Goal: Information Seeking & Learning: Learn about a topic

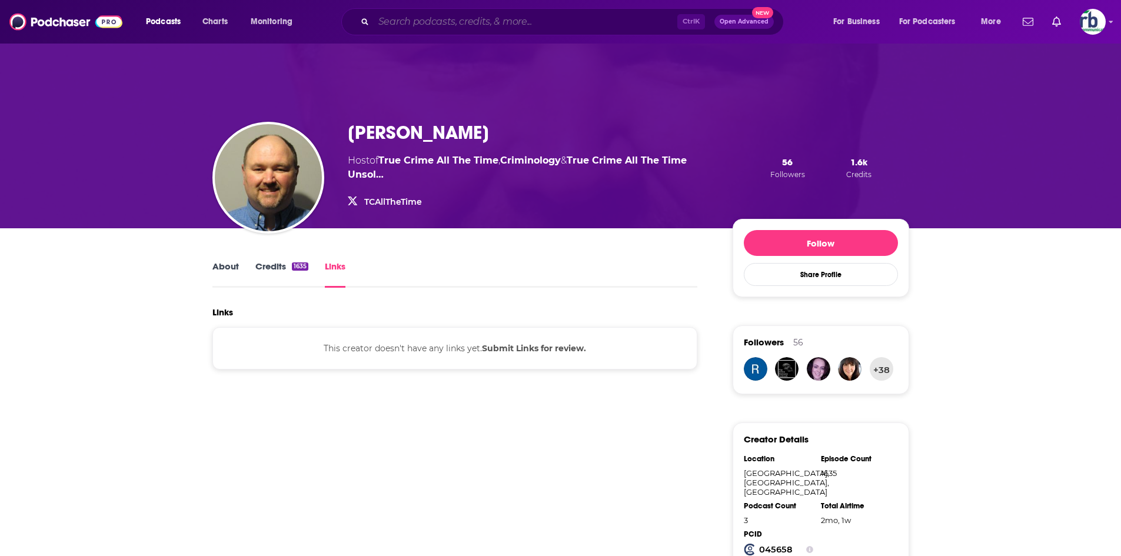
click at [528, 16] on input "Search podcasts, credits, & more..." at bounding box center [526, 21] width 304 height 19
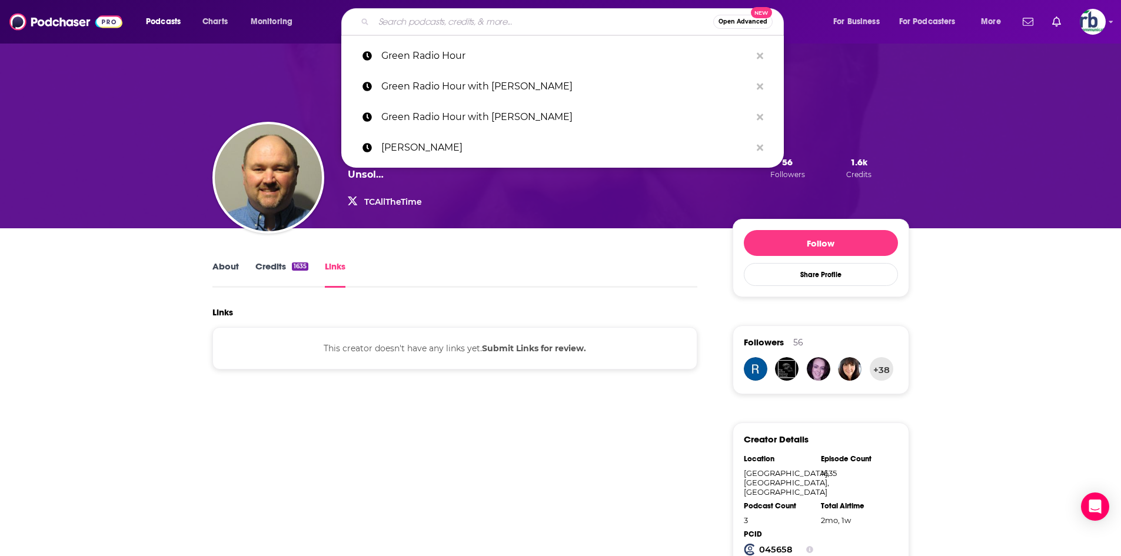
click at [419, 16] on input "Search podcasts, credits, & more..." at bounding box center [543, 21] width 339 height 19
paste input "More To The Story with [PERSON_NAME]"
type input "More To The Story with [PERSON_NAME]"
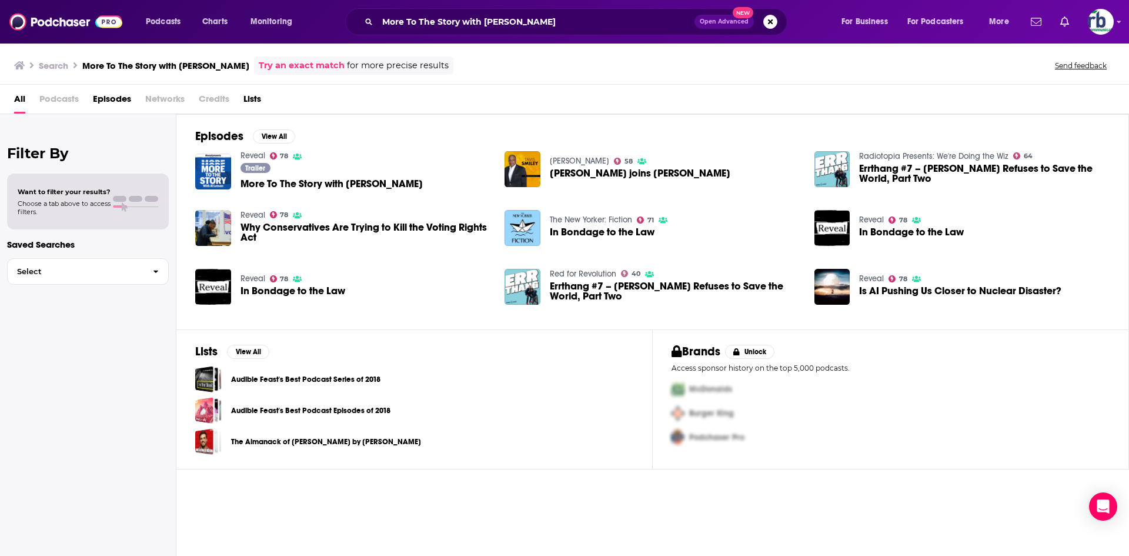
click at [318, 185] on span "More To The Story with [PERSON_NAME]" at bounding box center [332, 184] width 182 height 10
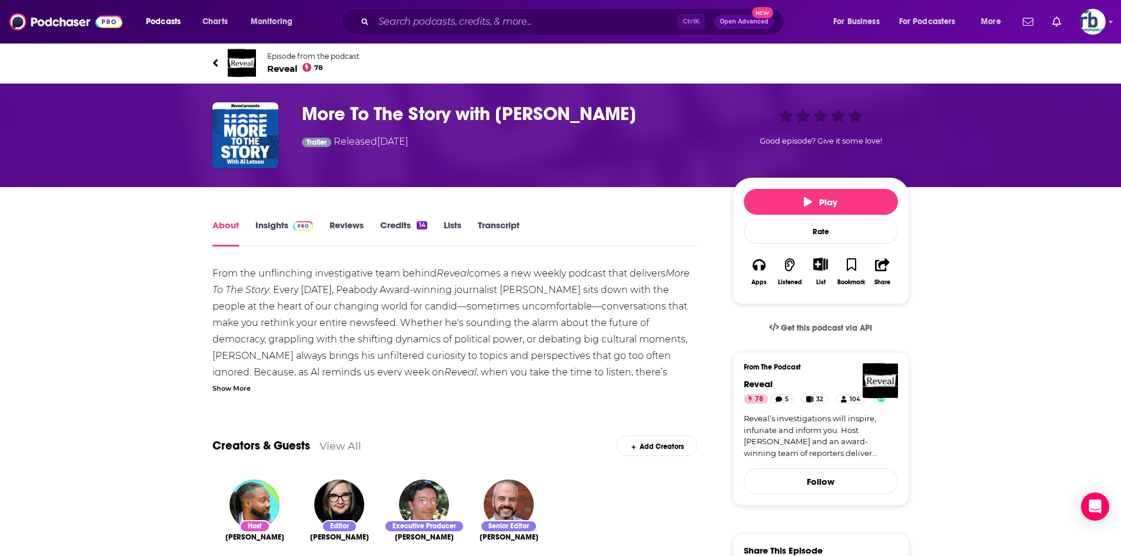
click at [276, 226] on link "Insights" at bounding box center [284, 232] width 58 height 27
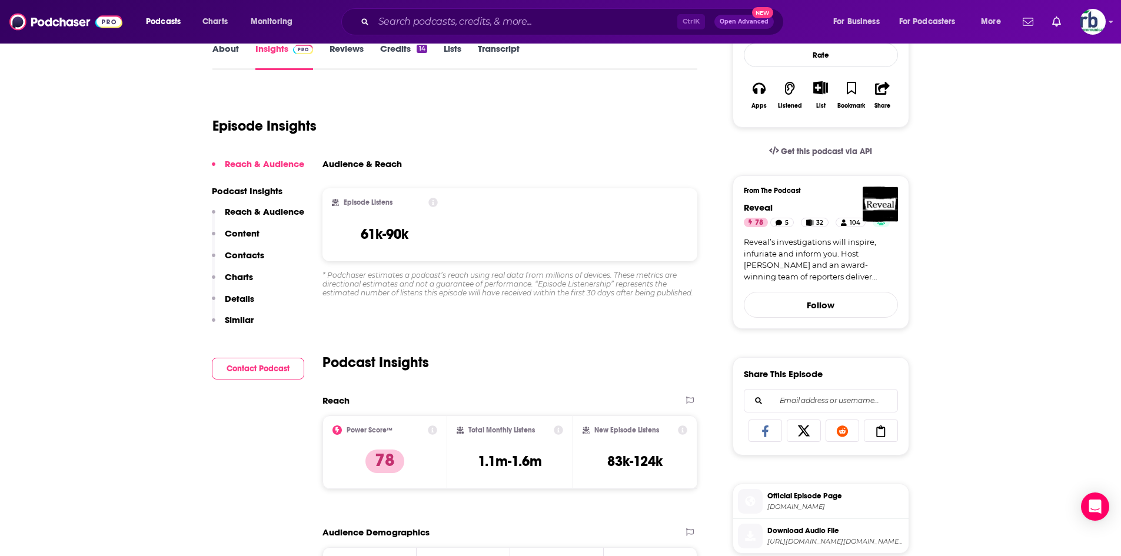
scroll to position [353, 0]
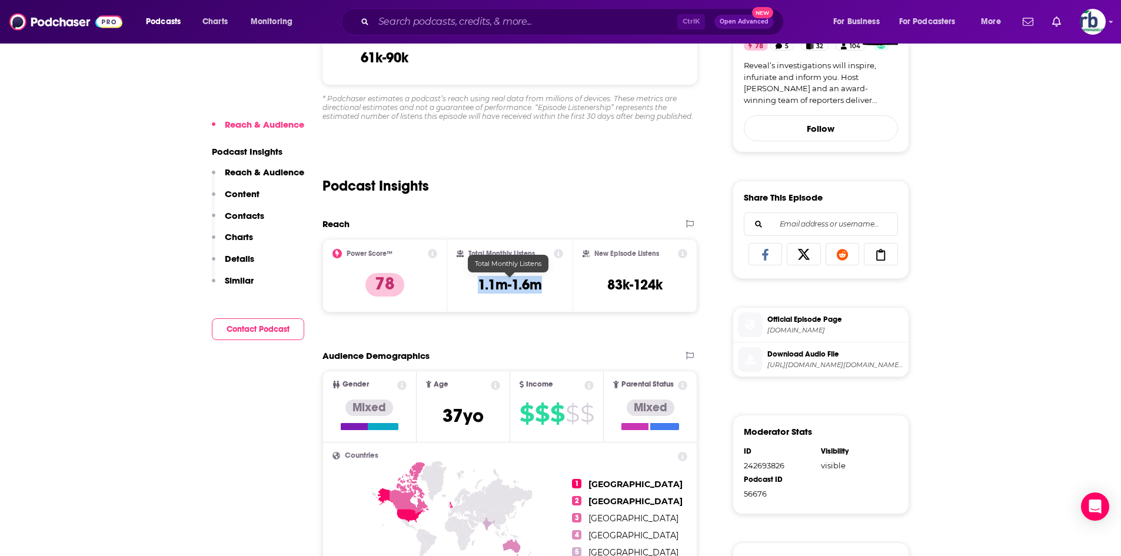
drag, startPoint x: 468, startPoint y: 282, endPoint x: 555, endPoint y: 284, distance: 87.1
click at [555, 284] on div "Total Monthly Listens 1.1m-1.6m" at bounding box center [509, 276] width 106 height 54
copy h3 "1.1m-1.6m"
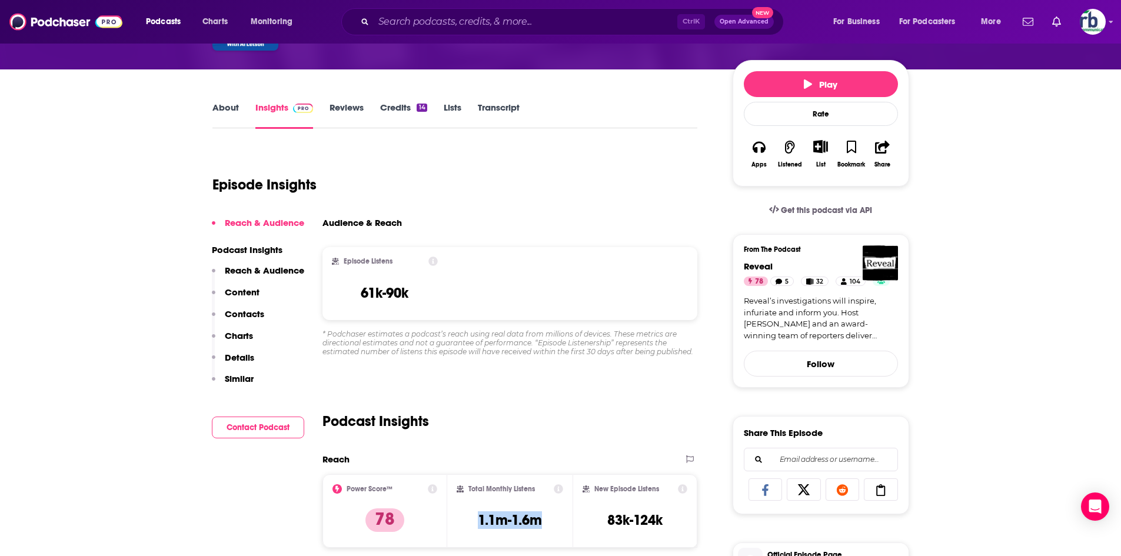
click at [236, 103] on link "About" at bounding box center [225, 115] width 26 height 27
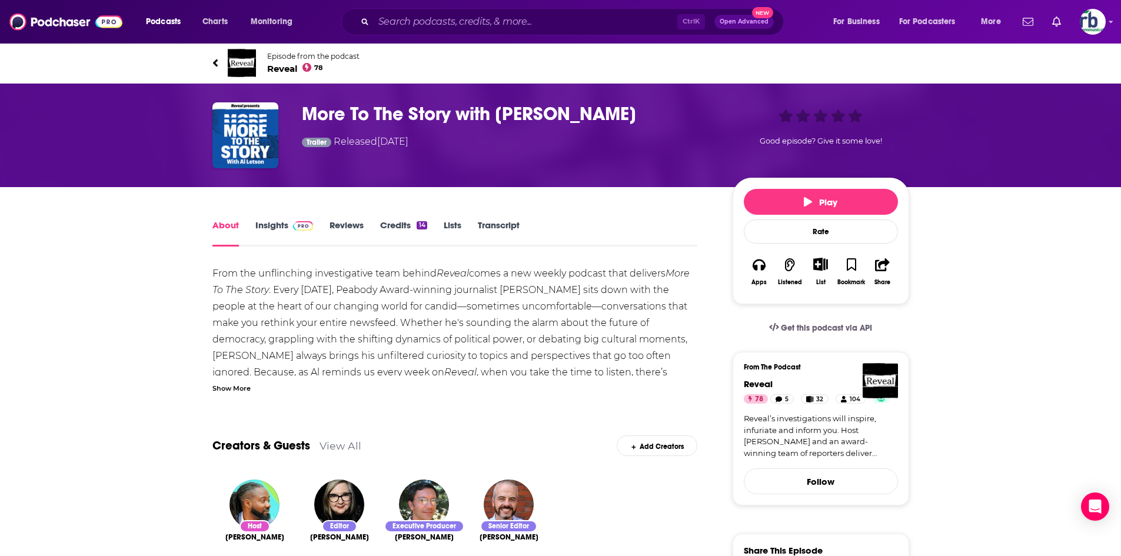
click at [242, 388] on div "Show More" at bounding box center [231, 387] width 38 height 11
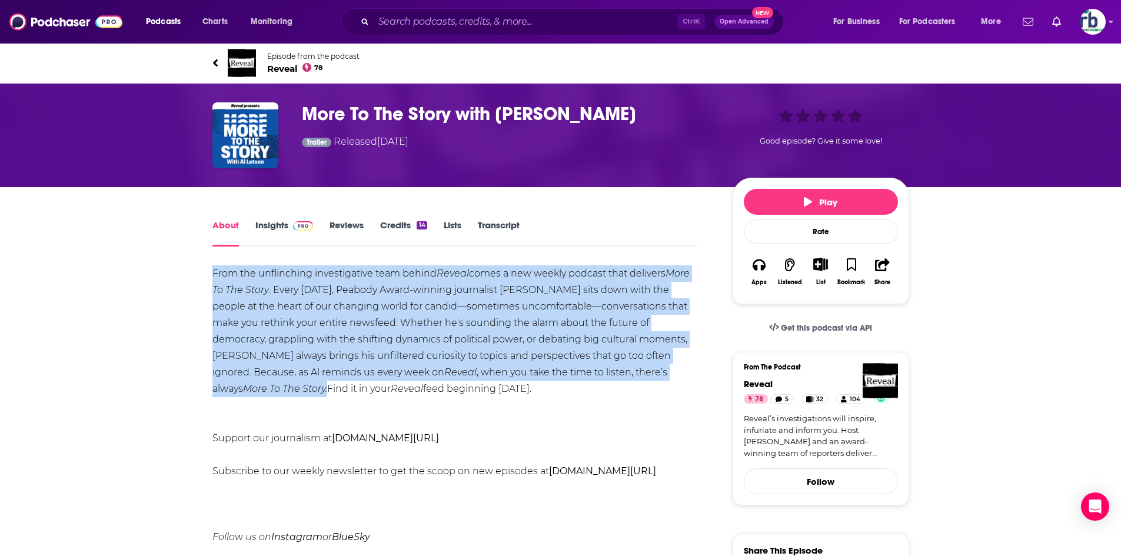
drag, startPoint x: 204, startPoint y: 271, endPoint x: 693, endPoint y: 366, distance: 498.0
copy div "From the unflinching investigative team behind Reveal comes a new weekly podcas…"
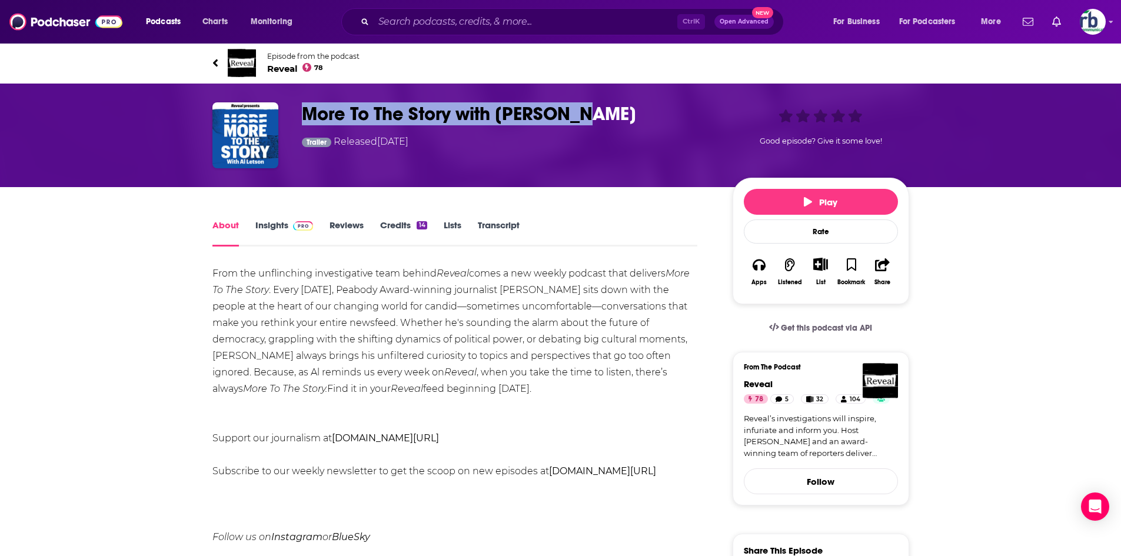
drag, startPoint x: 584, startPoint y: 110, endPoint x: 329, endPoint y: 112, distance: 254.7
click at [288, 114] on div "More To The Story with [PERSON_NAME] Trailer Released [DATE] Good episode? Give…" at bounding box center [560, 135] width 696 height 66
copy div "More To The Story with [PERSON_NAME]"
